Goal: Navigation & Orientation: Find specific page/section

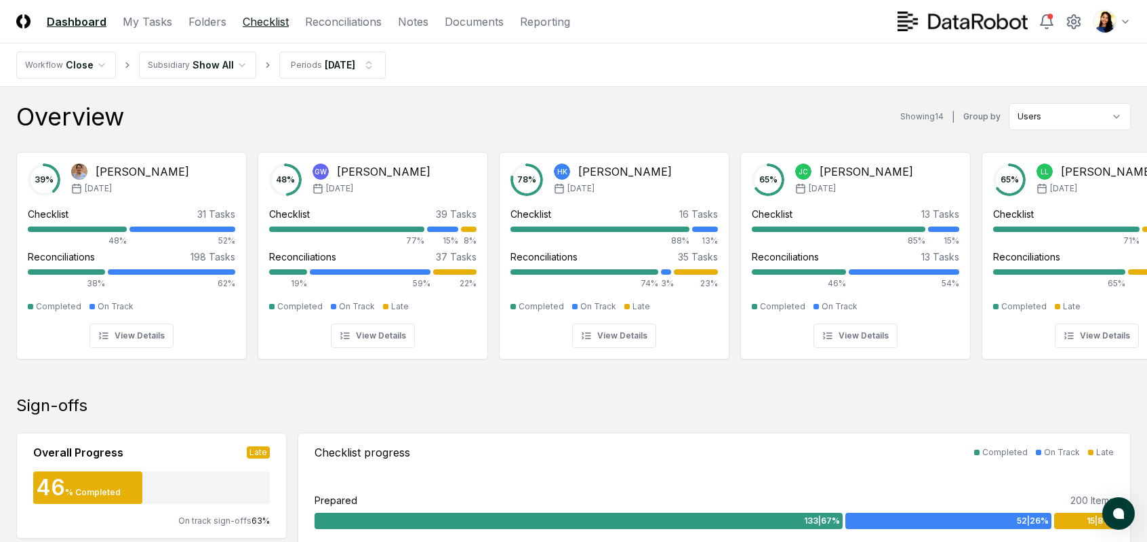
click at [262, 15] on link "Checklist" at bounding box center [266, 22] width 46 height 16
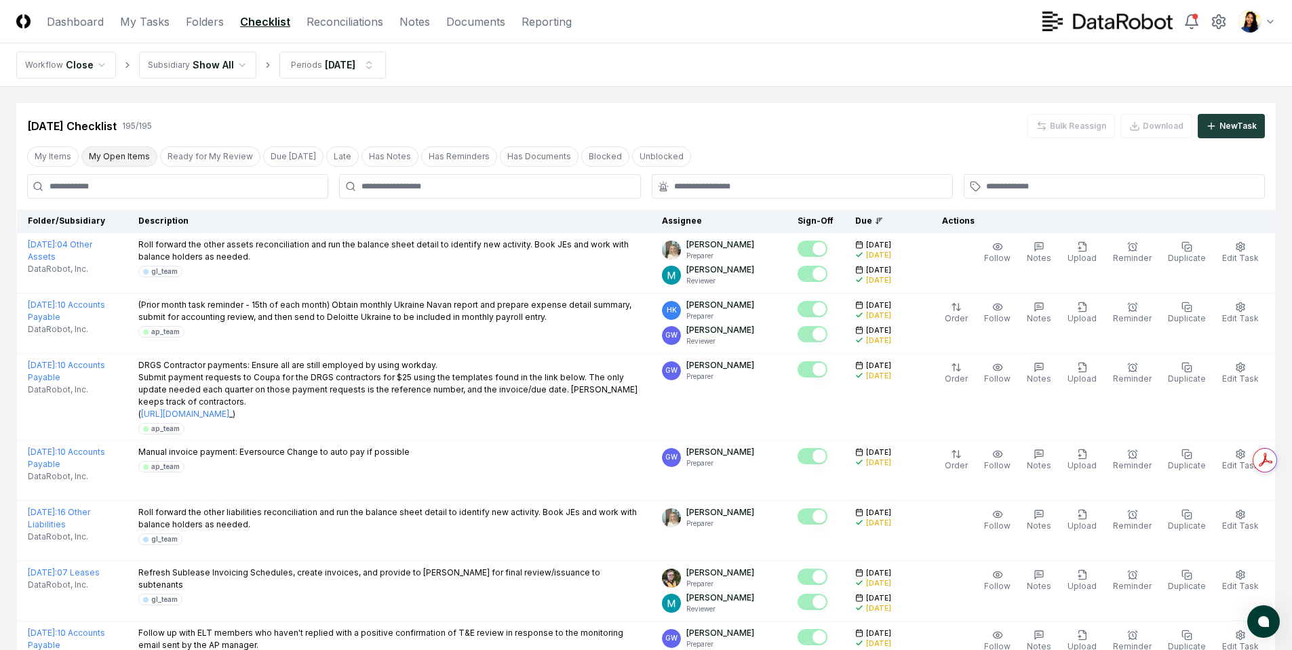
click at [116, 158] on button "My Open Items" at bounding box center [119, 156] width 76 height 20
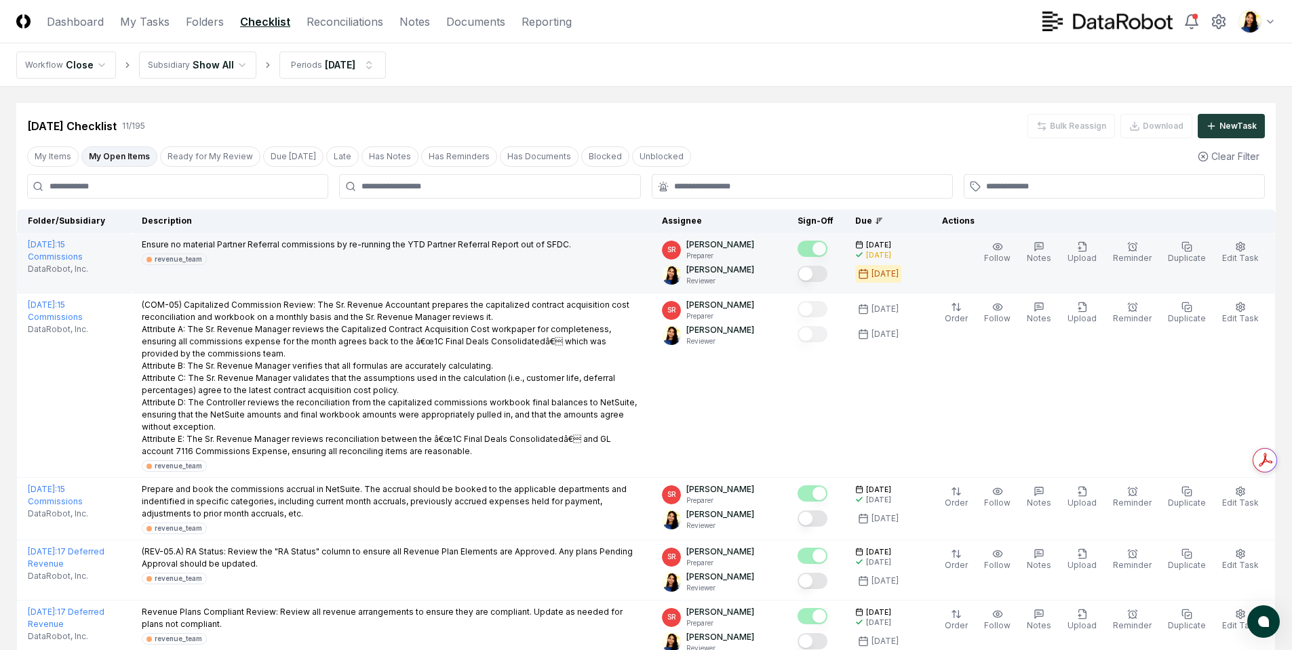
click at [823, 277] on button "Mark complete" at bounding box center [812, 274] width 30 height 16
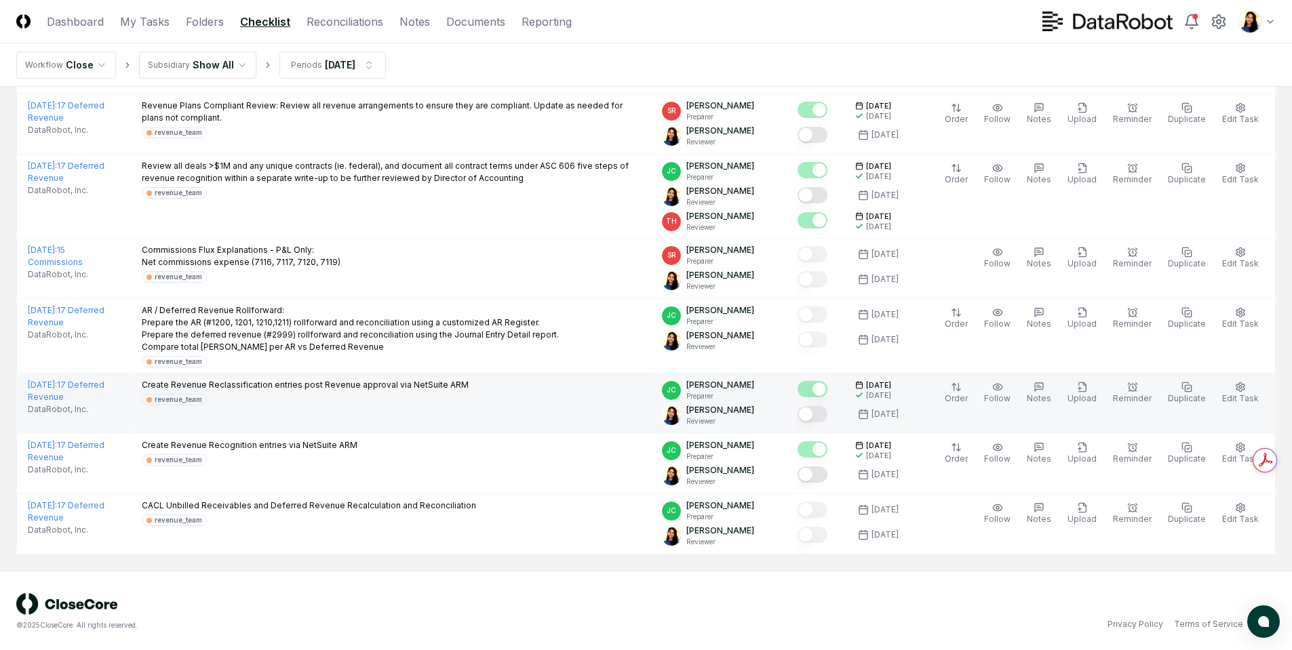
scroll to position [509, 0]
click at [827, 412] on button "Mark complete" at bounding box center [812, 412] width 30 height 16
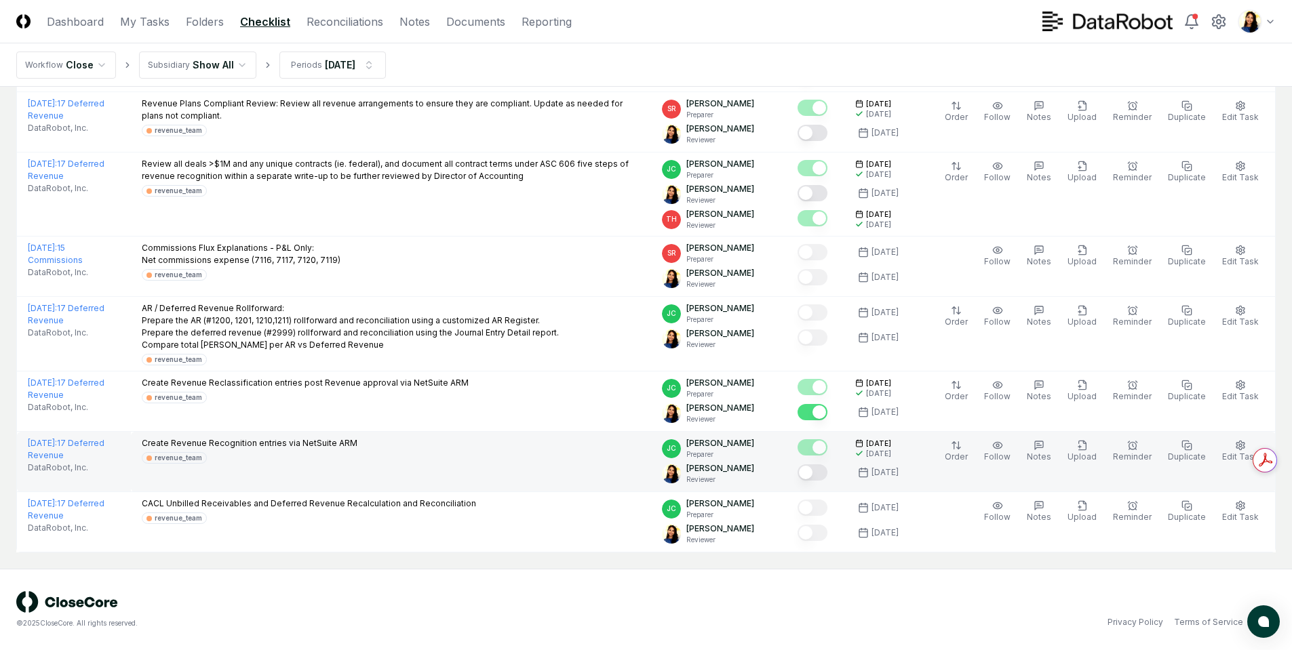
click at [825, 473] on button "Mark complete" at bounding box center [812, 473] width 30 height 16
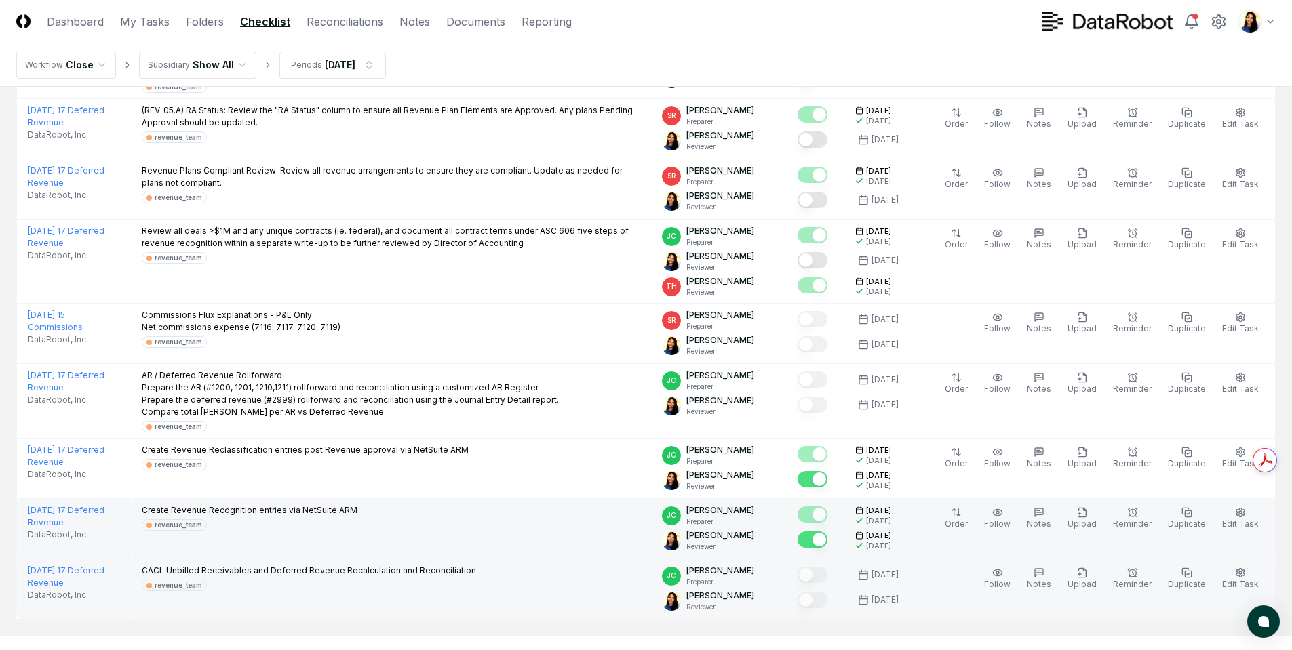
scroll to position [441, 0]
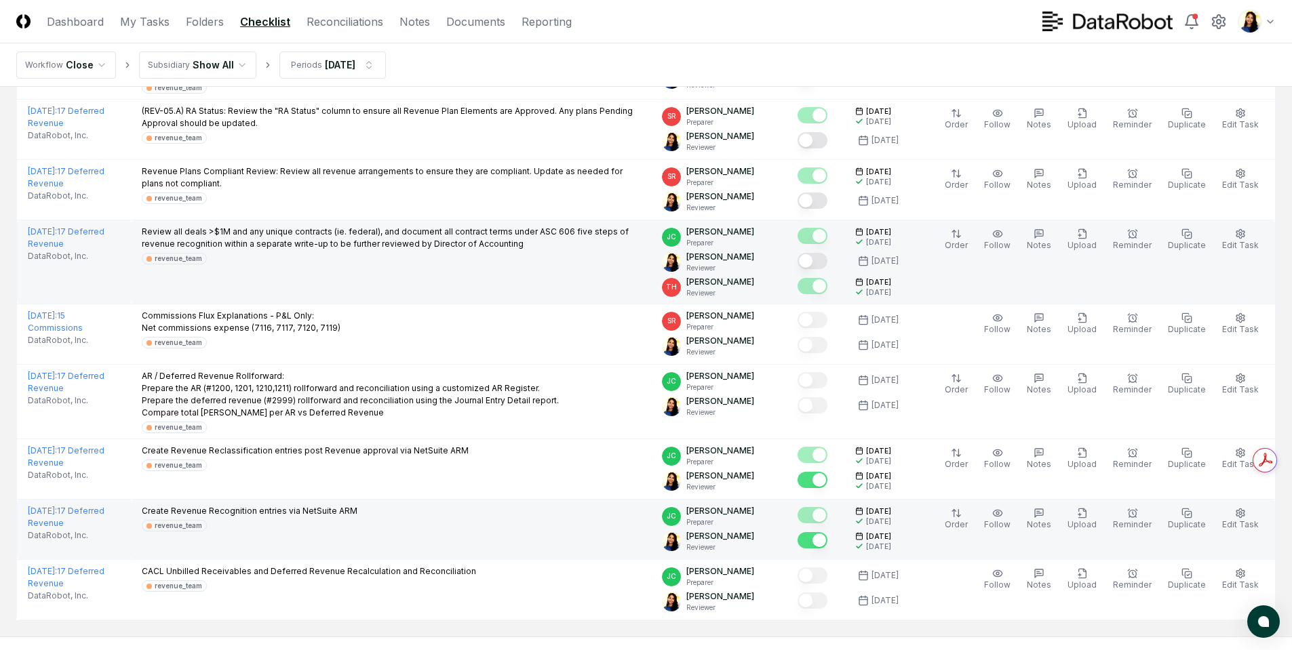
click at [827, 262] on button "Mark complete" at bounding box center [812, 261] width 30 height 16
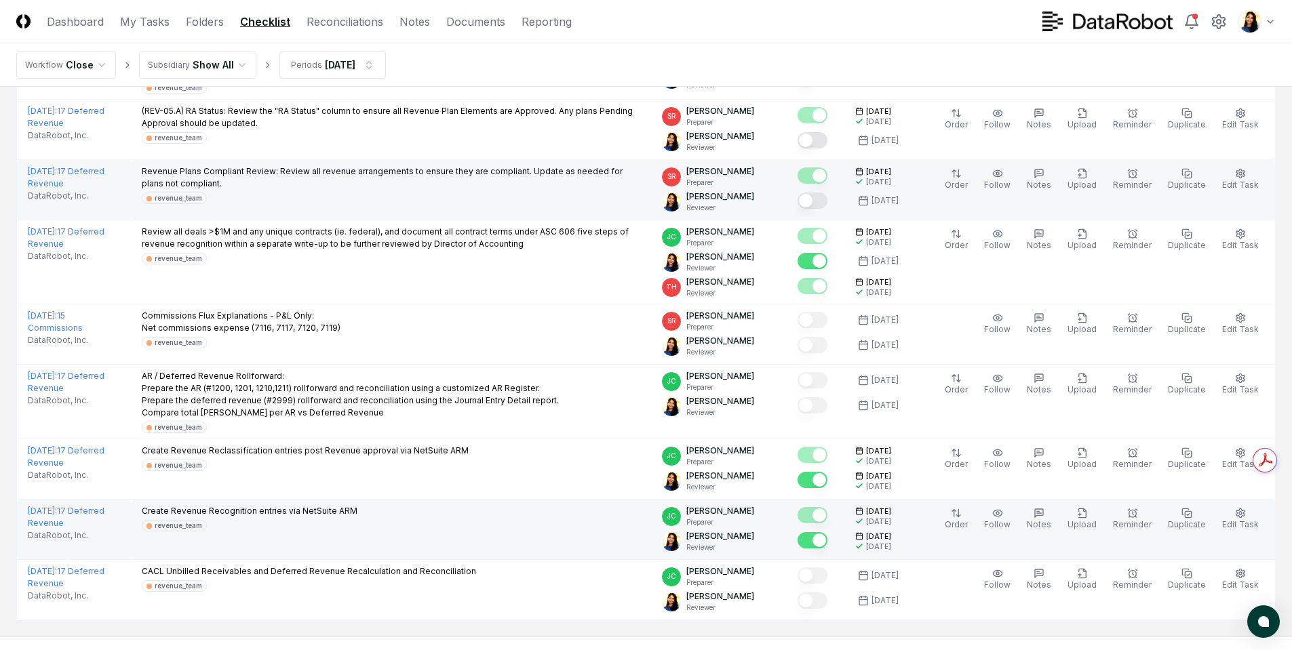
click at [827, 204] on button "Mark complete" at bounding box center [812, 201] width 30 height 16
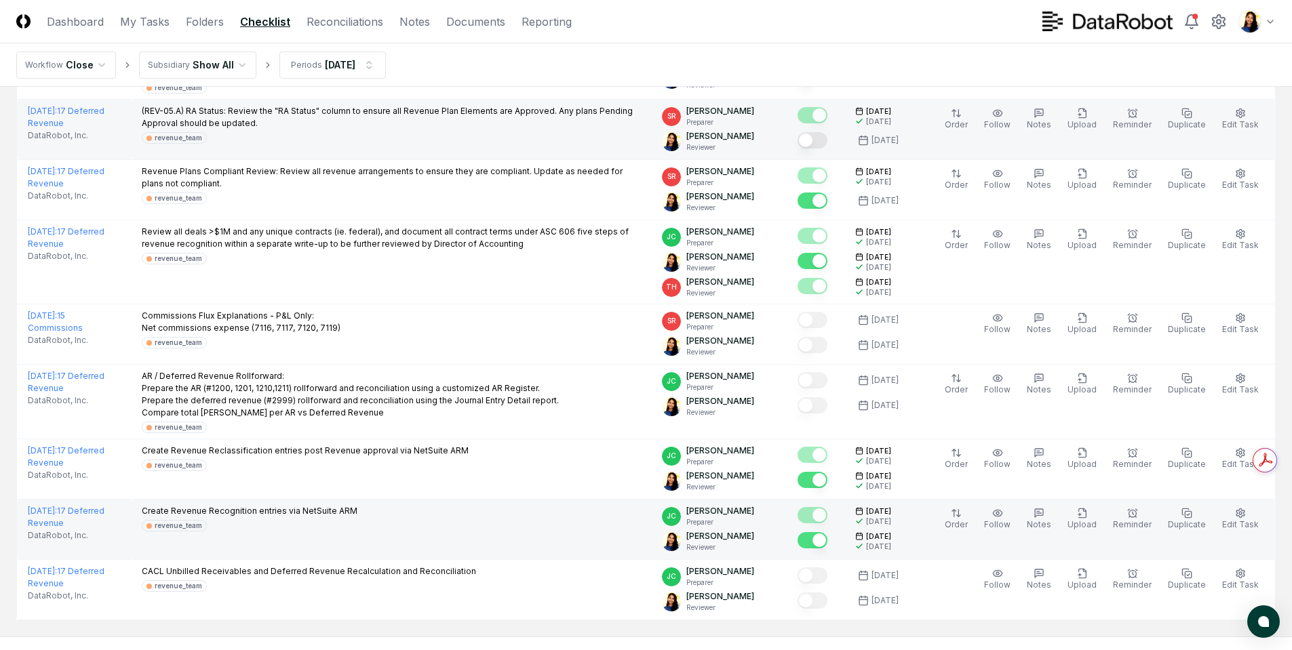
click at [827, 138] on button "Mark complete" at bounding box center [812, 140] width 30 height 16
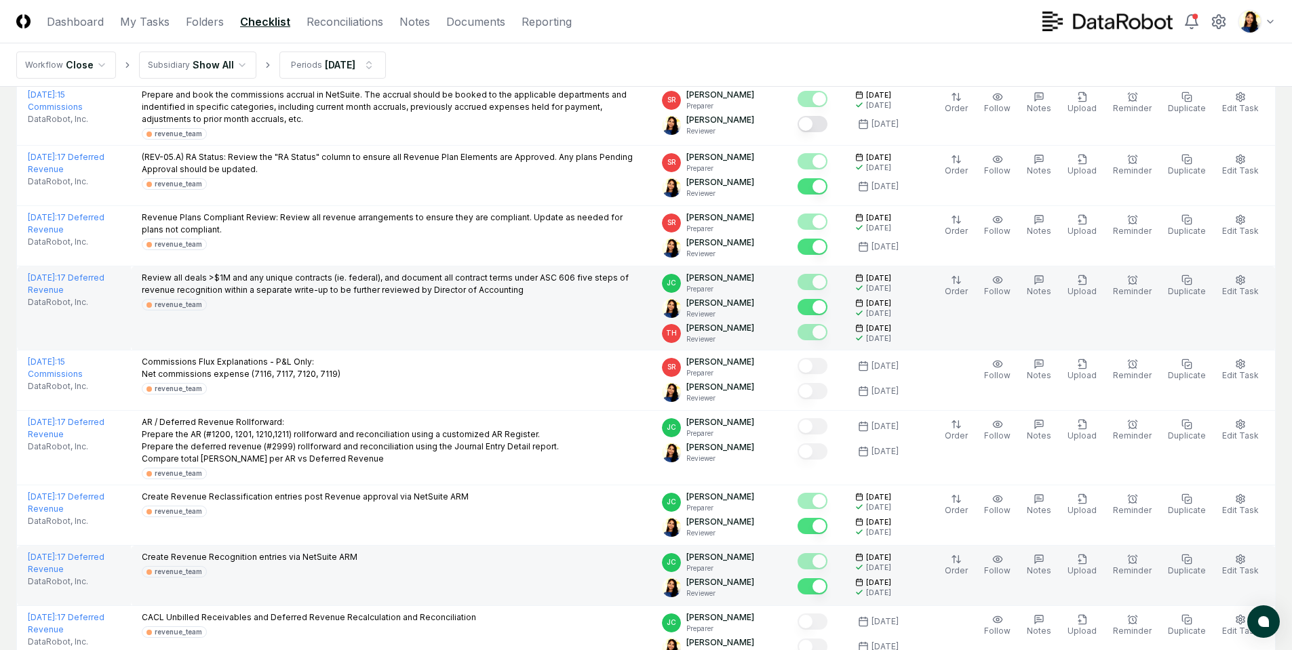
scroll to position [373, 0]
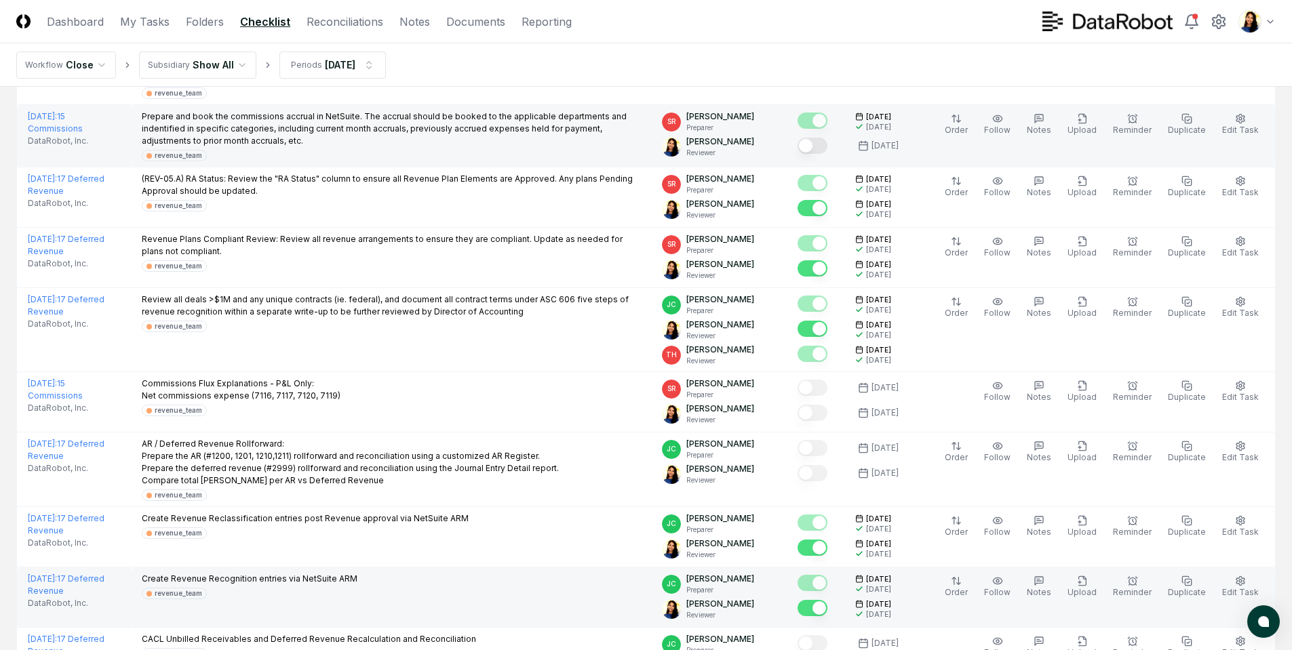
click at [827, 144] on button "Mark complete" at bounding box center [812, 146] width 30 height 16
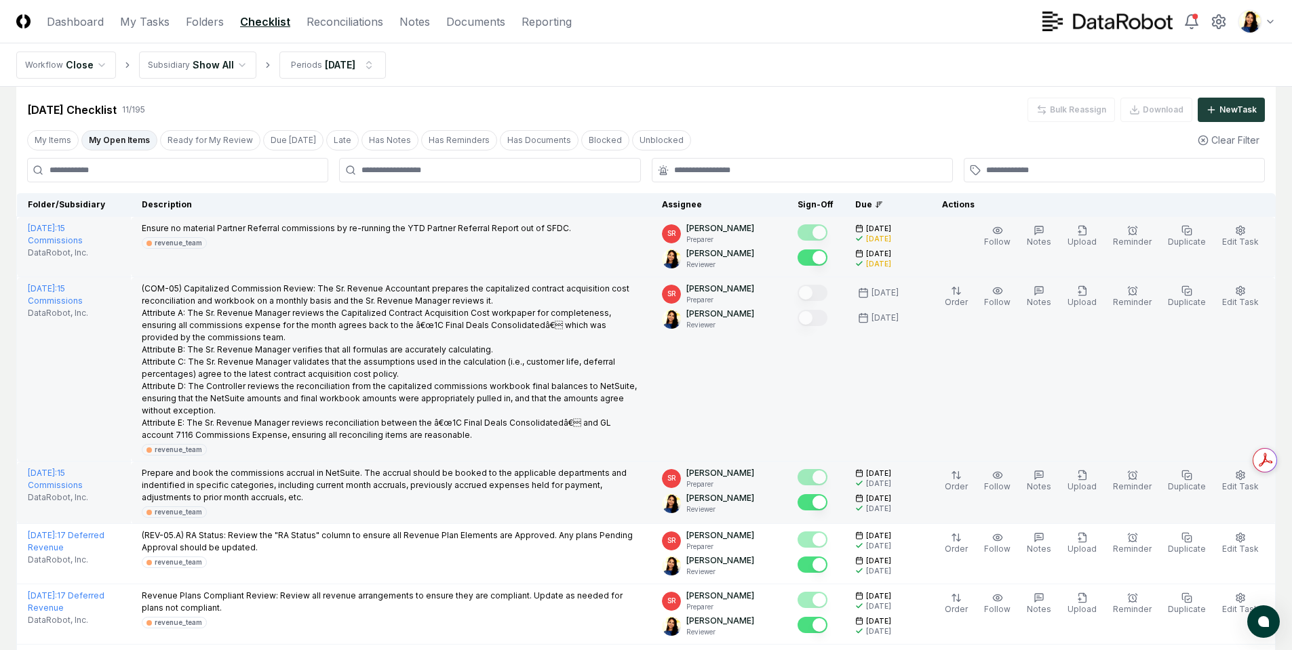
scroll to position [0, 0]
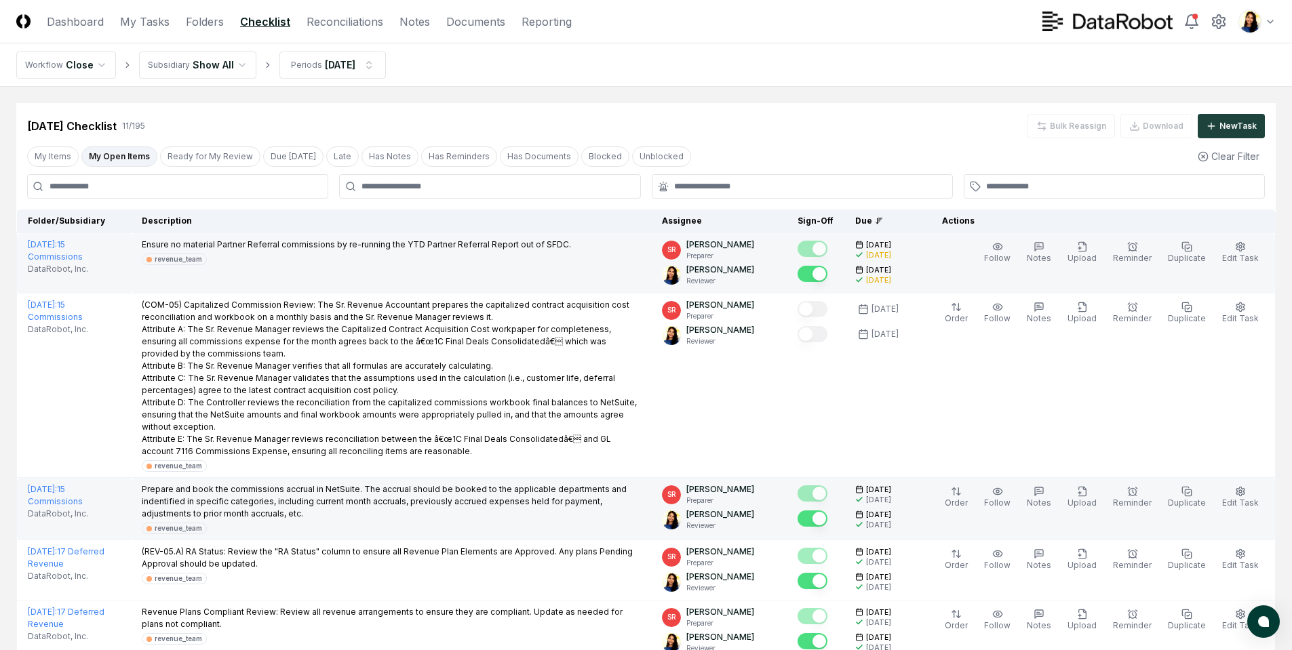
click at [323, 33] on header "CloseCore Dashboard My Tasks Folders Checklist Reconciliations Notes Documents …" at bounding box center [646, 21] width 1292 height 43
click at [327, 26] on link "Reconciliations" at bounding box center [345, 22] width 77 height 16
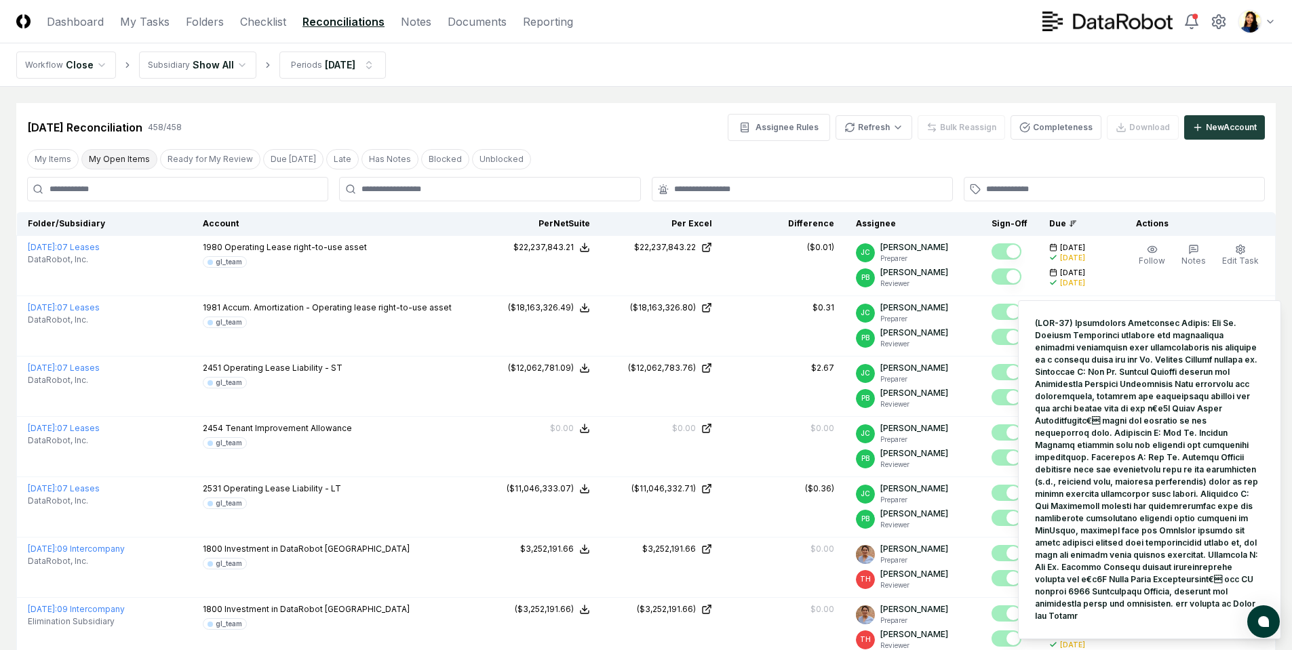
click at [142, 155] on button "My Open Items" at bounding box center [119, 159] width 76 height 20
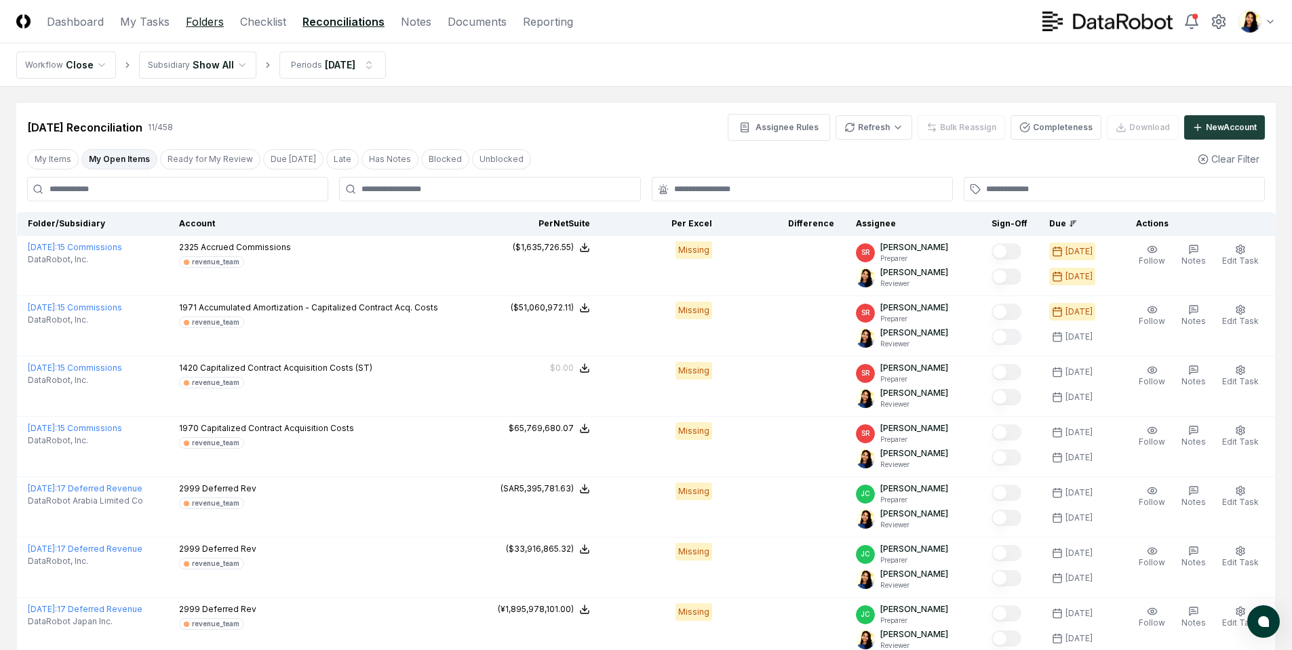
click at [199, 26] on link "Folders" at bounding box center [205, 22] width 38 height 16
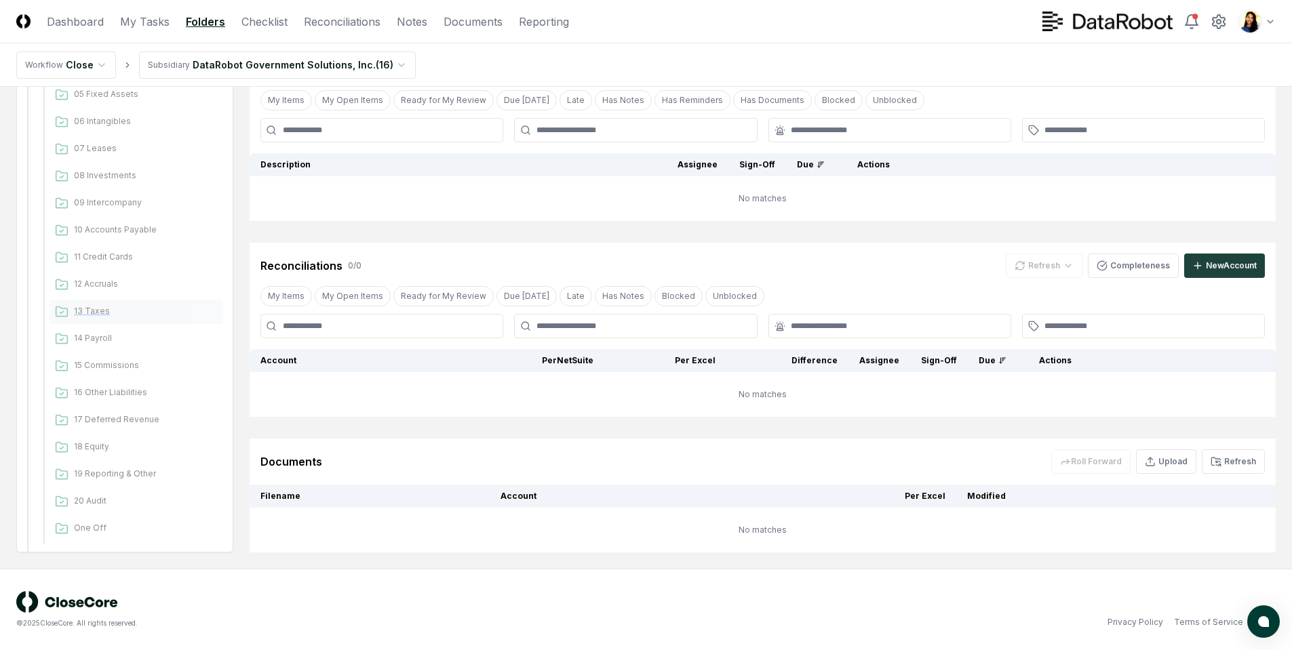
scroll to position [136, 0]
click at [120, 391] on span "15 Commissions" at bounding box center [146, 396] width 144 height 12
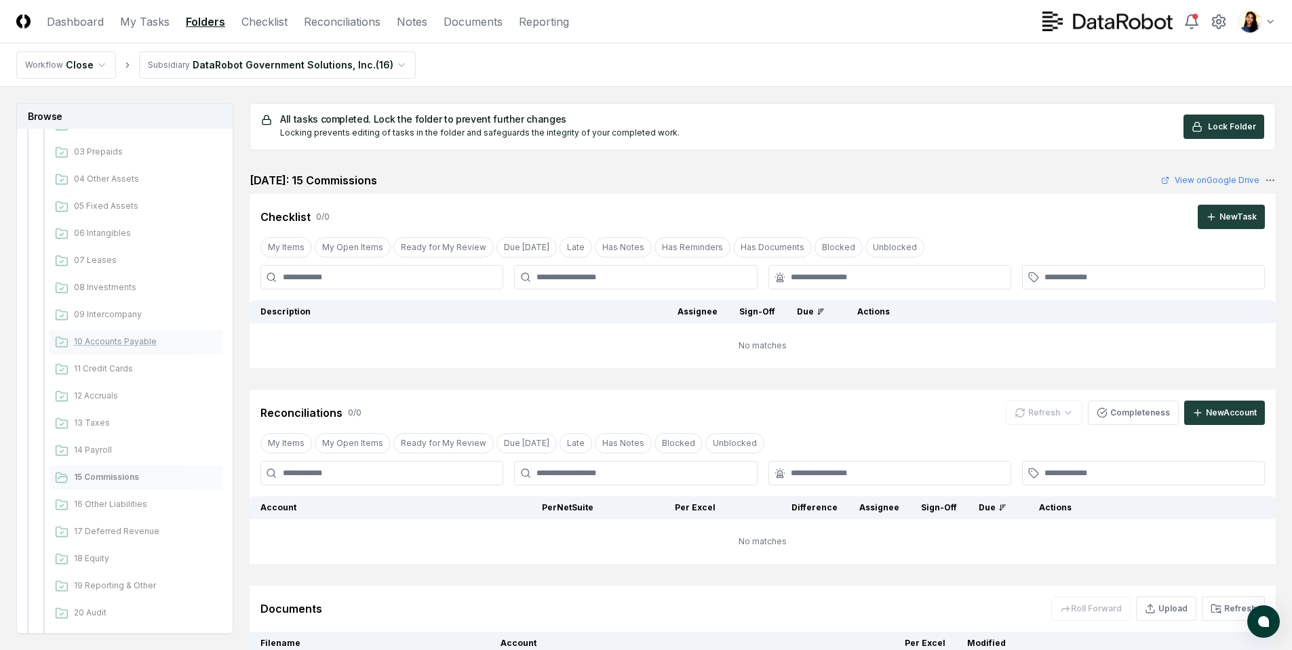
click at [118, 341] on span "10 Accounts Payable" at bounding box center [146, 342] width 144 height 12
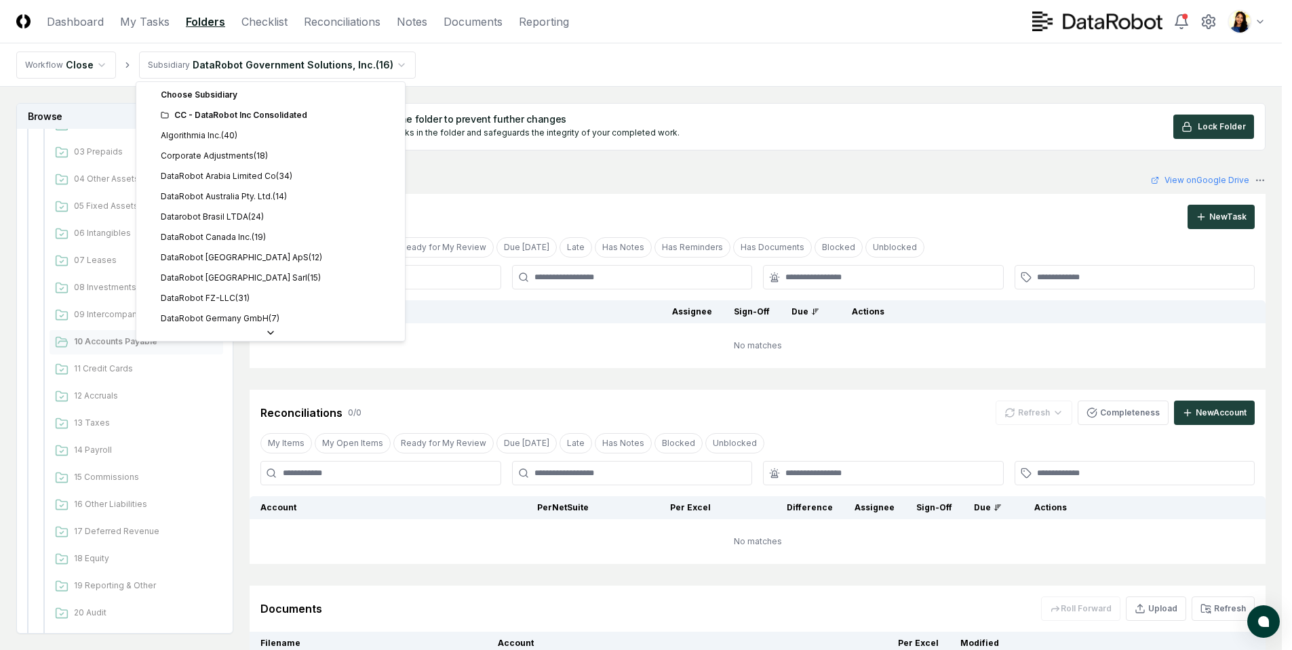
click at [262, 71] on html "CloseCore Dashboard My Tasks Folders Checklist Reconciliations Notes Documents …" at bounding box center [646, 398] width 1292 height 797
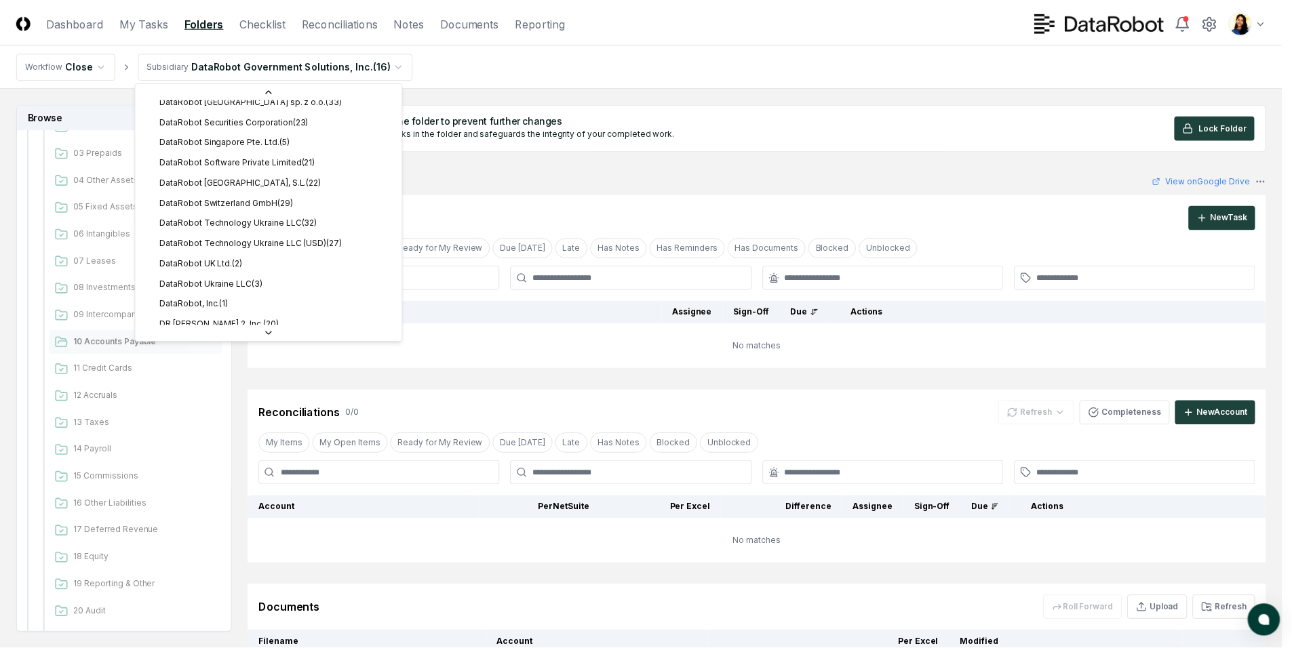
scroll to position [407, 0]
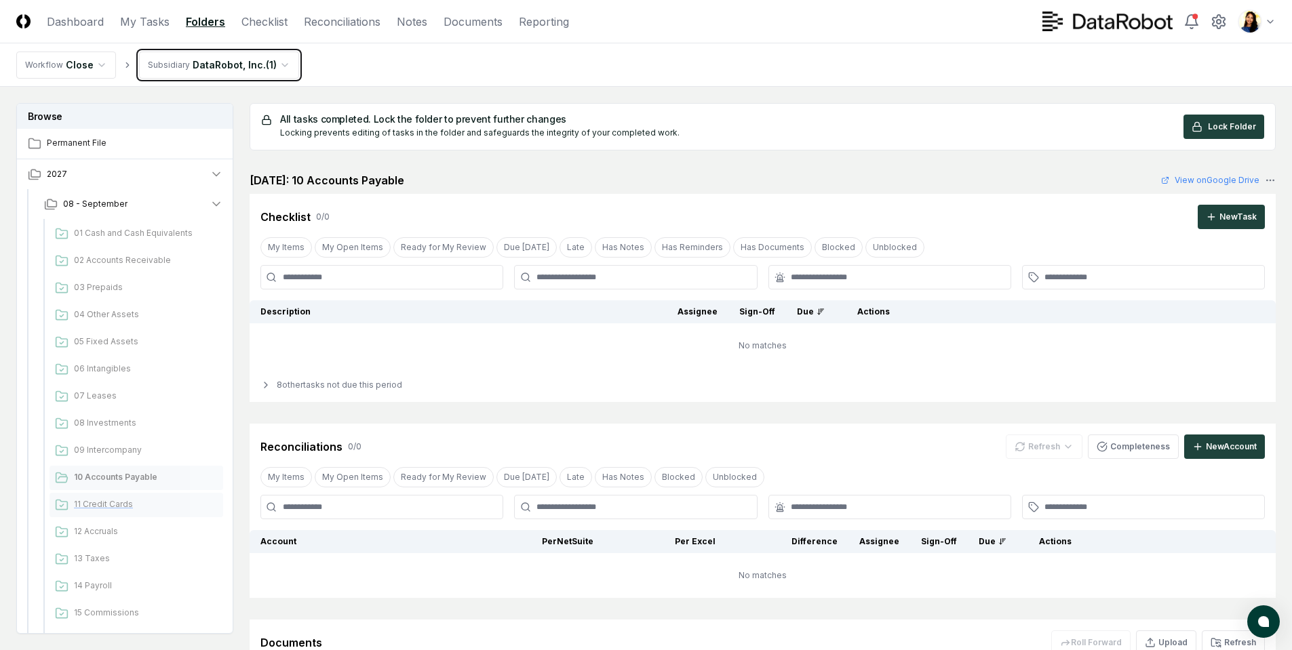
scroll to position [68, 0]
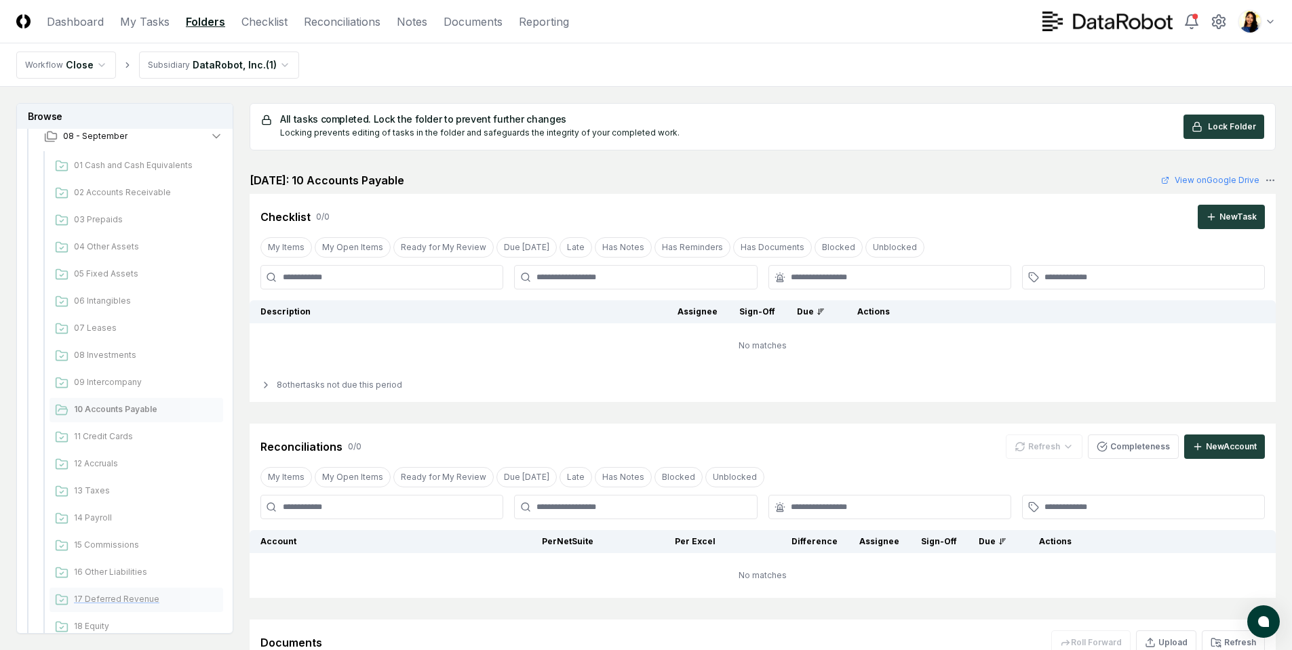
click at [140, 541] on span "17 Deferred Revenue" at bounding box center [146, 599] width 144 height 12
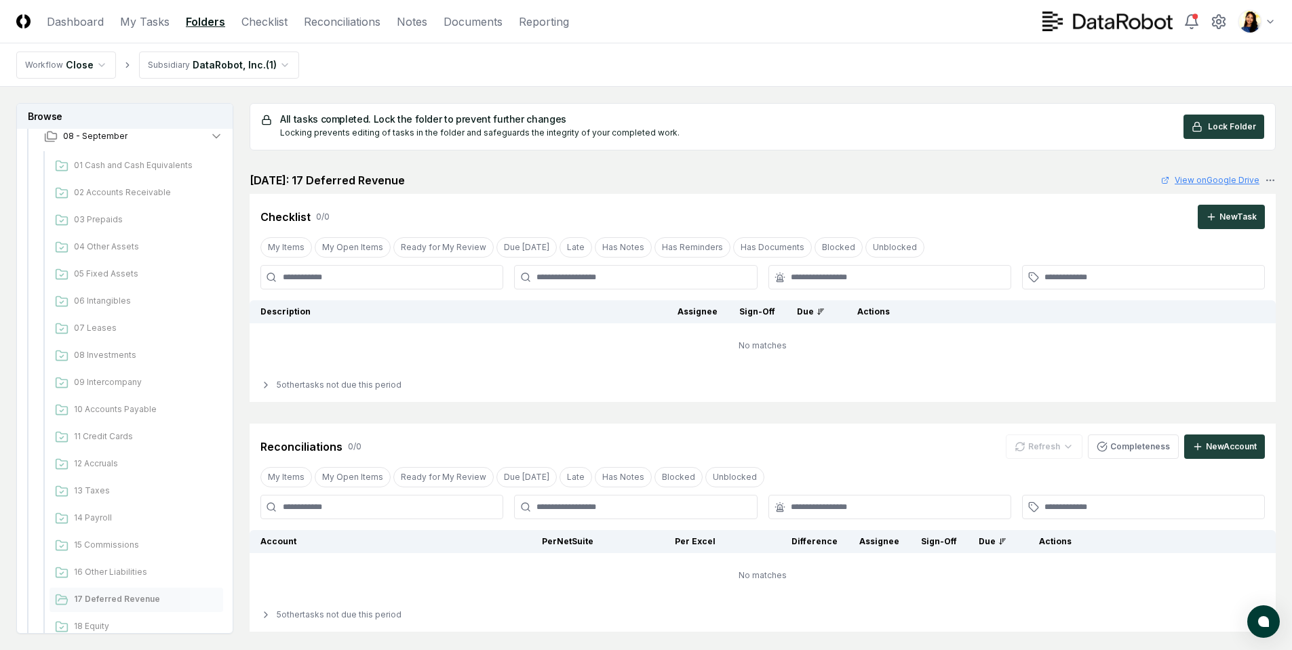
click at [1157, 184] on link "View on Google Drive" at bounding box center [1210, 180] width 98 height 12
